Goal: Navigation & Orientation: Go to known website

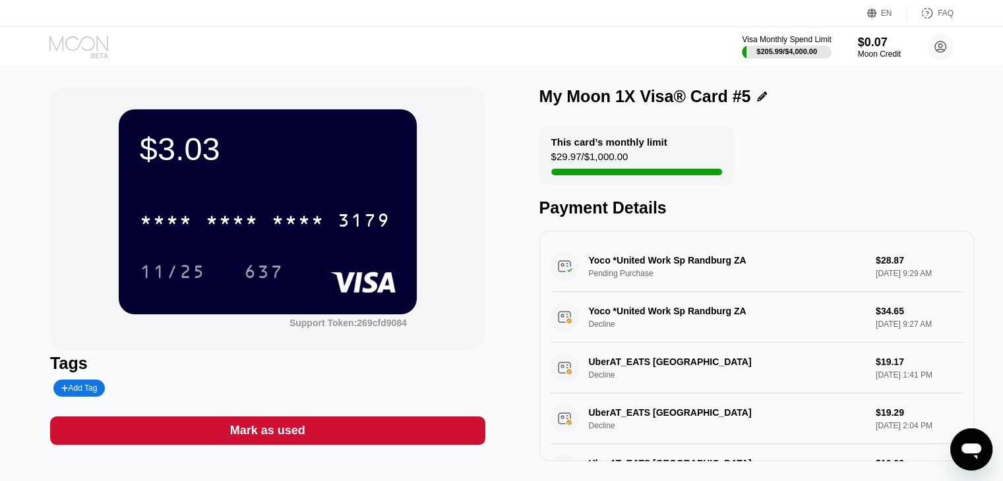
click at [75, 50] on icon at bounding box center [79, 47] width 61 height 23
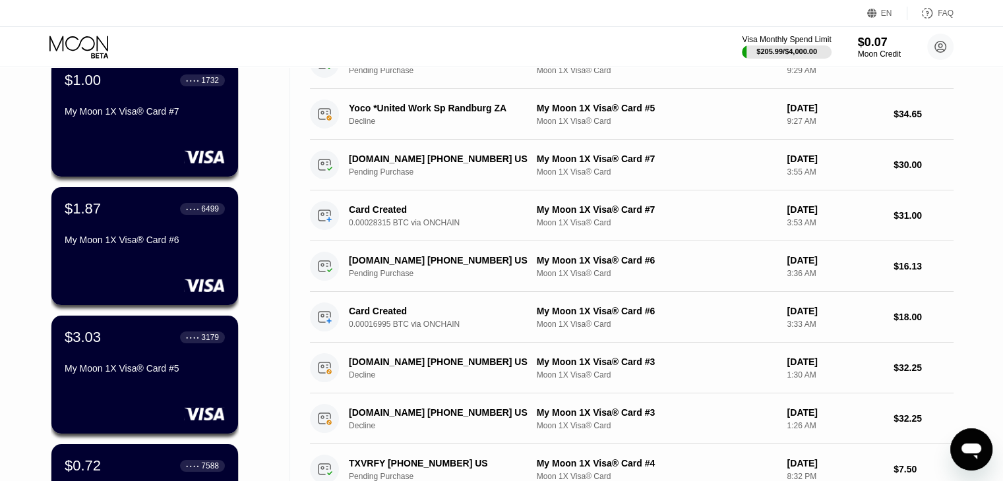
scroll to position [84, 0]
